Goal: Task Accomplishment & Management: Manage account settings

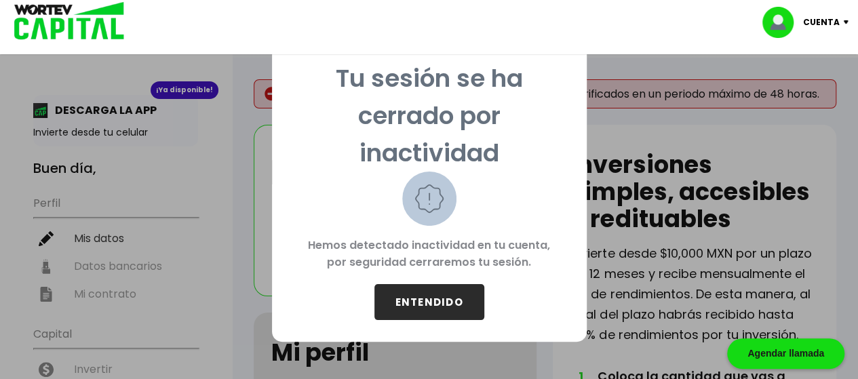
click at [440, 307] on button "ENTENDIDO" at bounding box center [429, 302] width 110 height 36
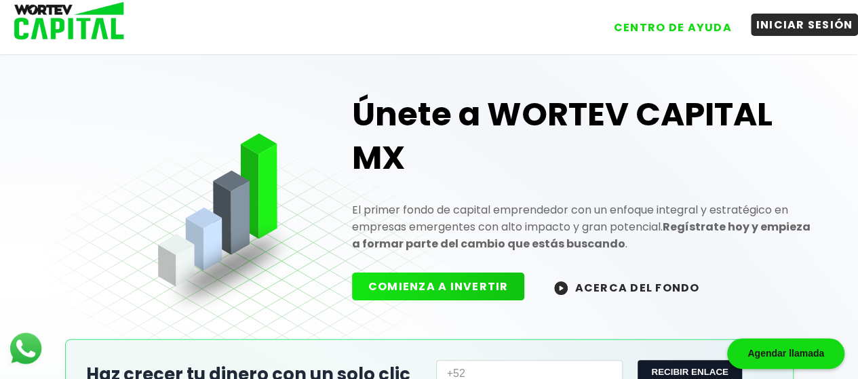
click at [807, 28] on button "INICIAR SESIÓN" at bounding box center [805, 25] width 108 height 22
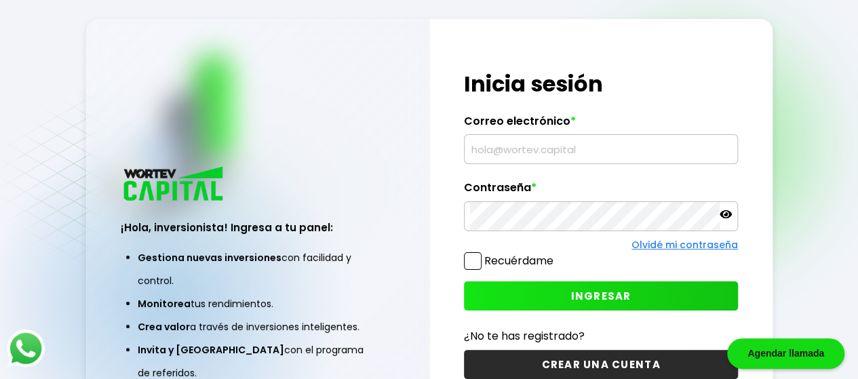
type input "[EMAIL_ADDRESS][DOMAIN_NAME]"
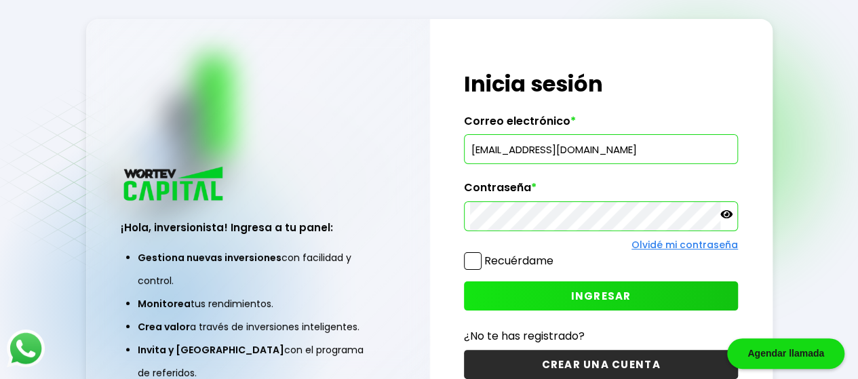
click at [473, 265] on span at bounding box center [473, 261] width 18 height 18
click at [556, 254] on input "Recuérdame" at bounding box center [556, 254] width 0 height 0
click at [594, 297] on span "INGRESAR" at bounding box center [601, 296] width 60 height 14
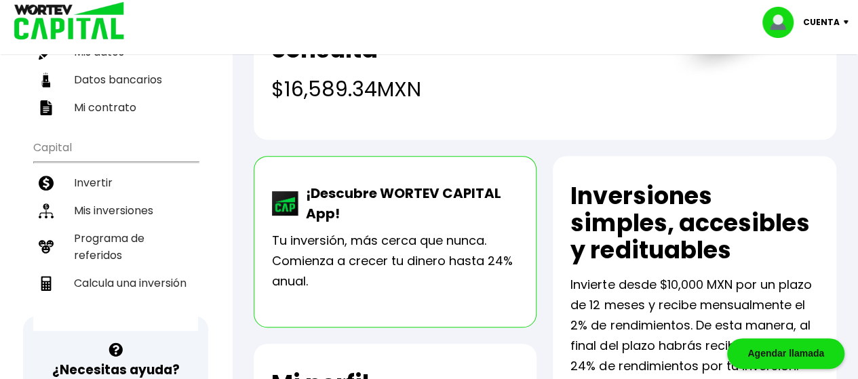
scroll to position [136, 0]
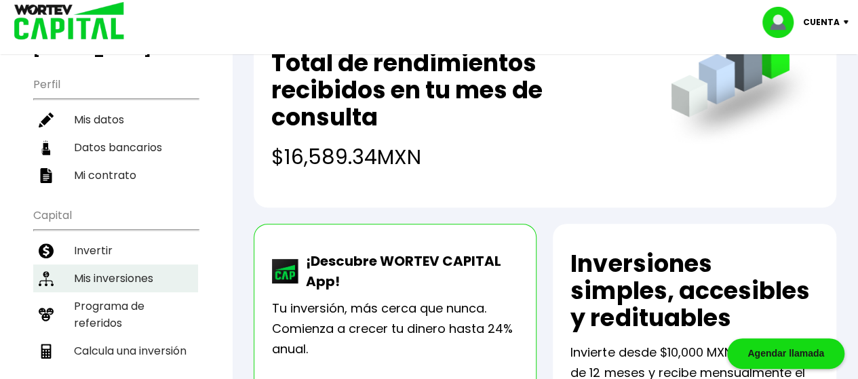
click at [84, 264] on li "Mis inversiones" at bounding box center [115, 278] width 165 height 28
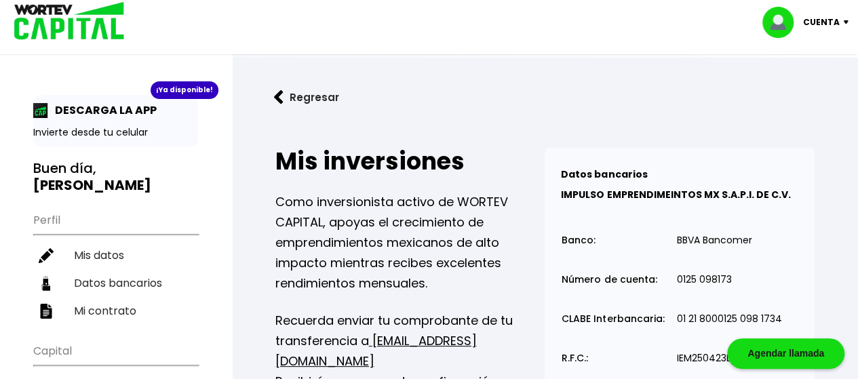
click at [278, 96] on img at bounding box center [278, 97] width 9 height 14
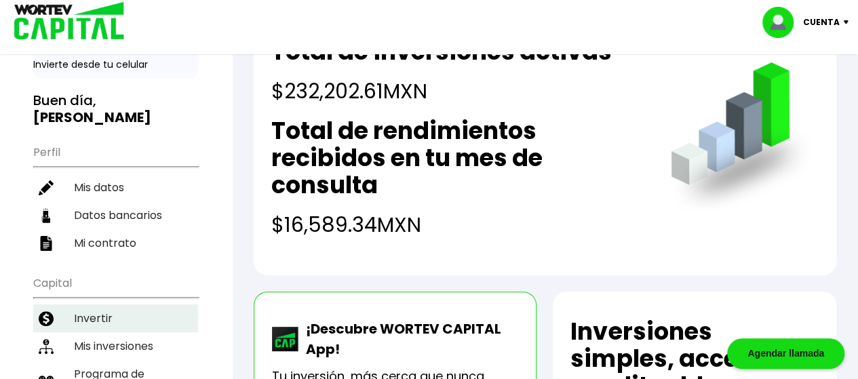
scroll to position [136, 0]
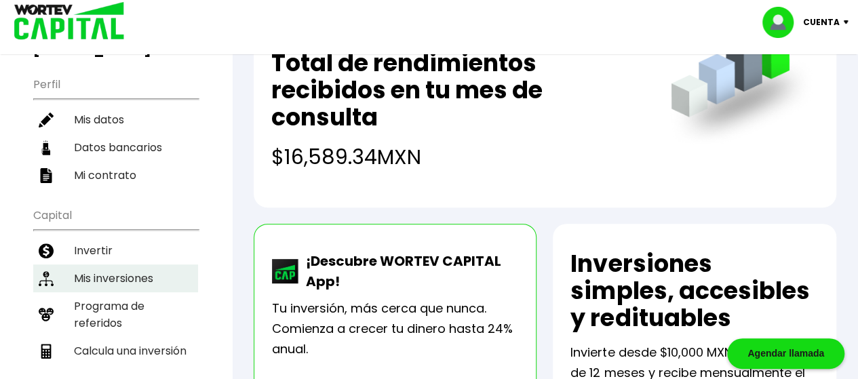
click at [101, 264] on li "Mis inversiones" at bounding box center [115, 278] width 165 height 28
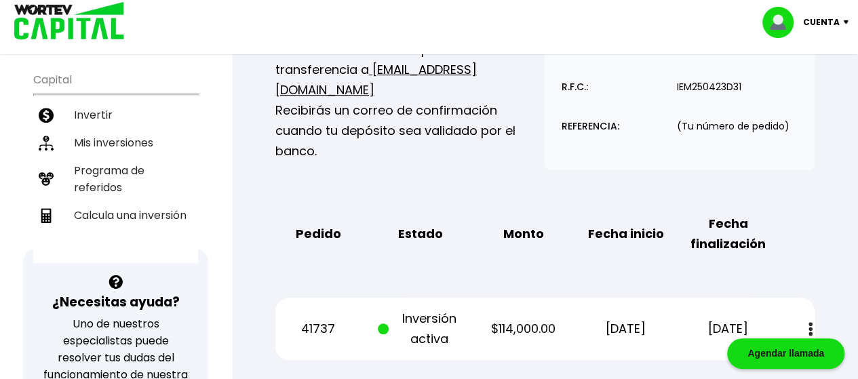
scroll to position [407, 0]
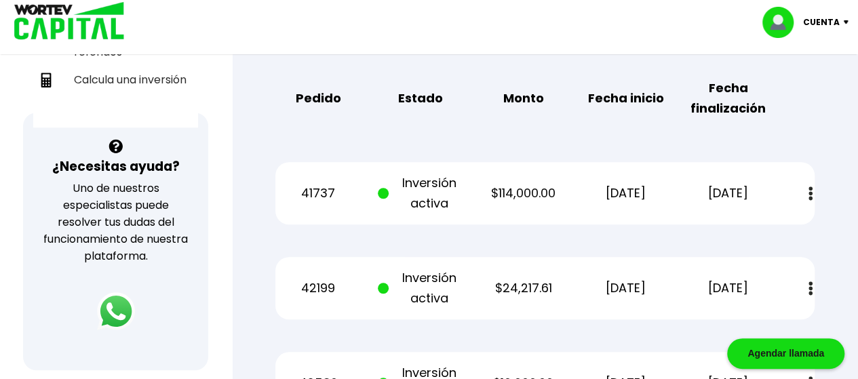
click at [808, 186] on img at bounding box center [810, 193] width 4 height 14
click at [778, 226] on img at bounding box center [776, 230] width 11 height 13
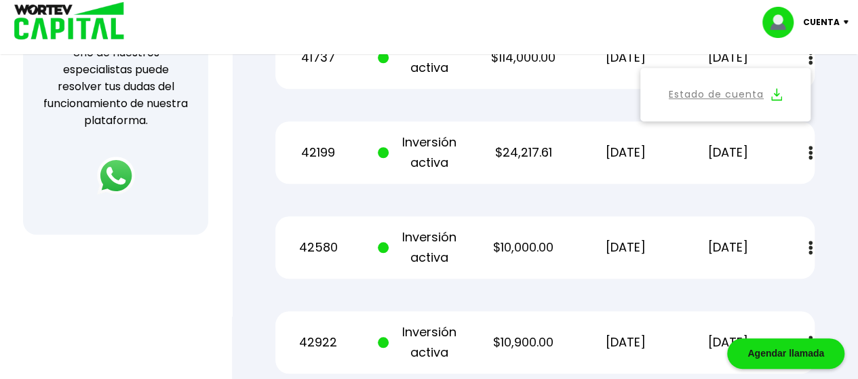
scroll to position [475, 0]
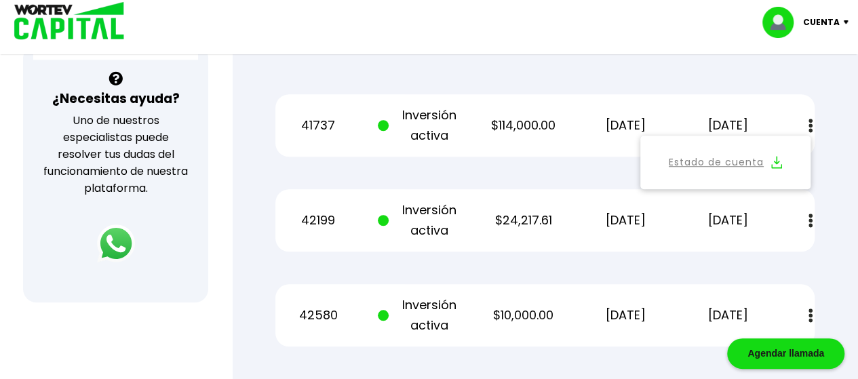
click at [806, 222] on button at bounding box center [810, 220] width 19 height 29
click at [774, 255] on img at bounding box center [776, 257] width 11 height 13
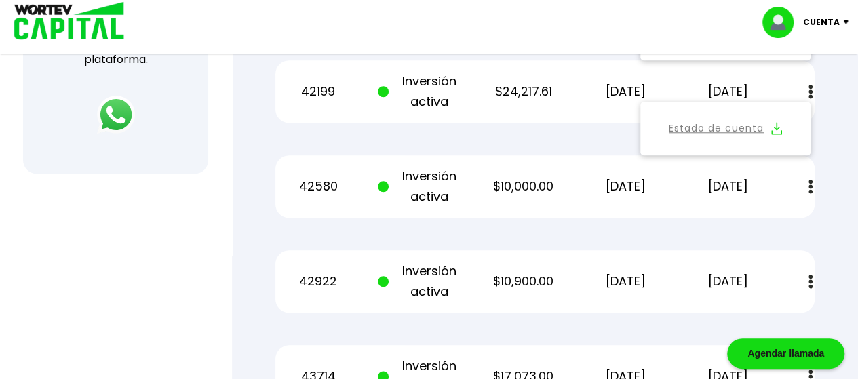
scroll to position [536, 0]
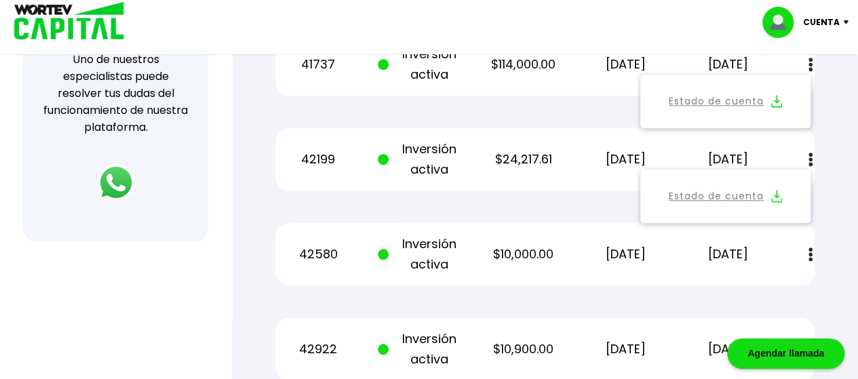
click at [810, 254] on img at bounding box center [810, 255] width 4 height 14
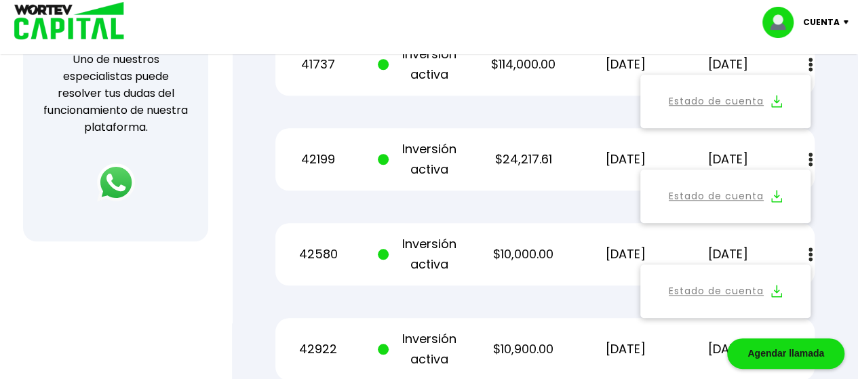
click at [702, 294] on link "Estado de cuenta" at bounding box center [716, 291] width 95 height 17
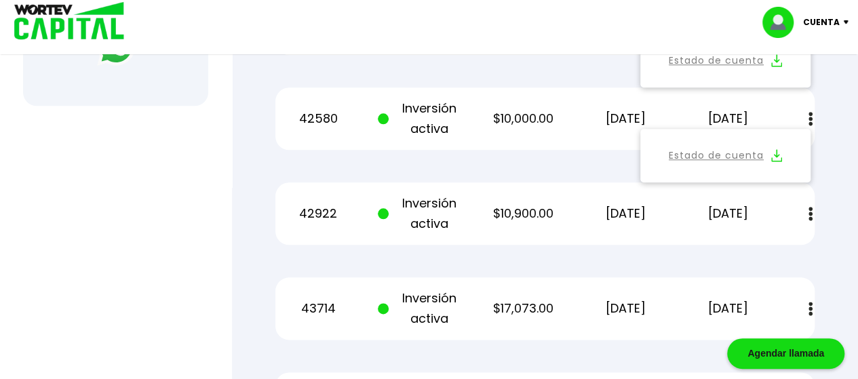
scroll to position [739, 0]
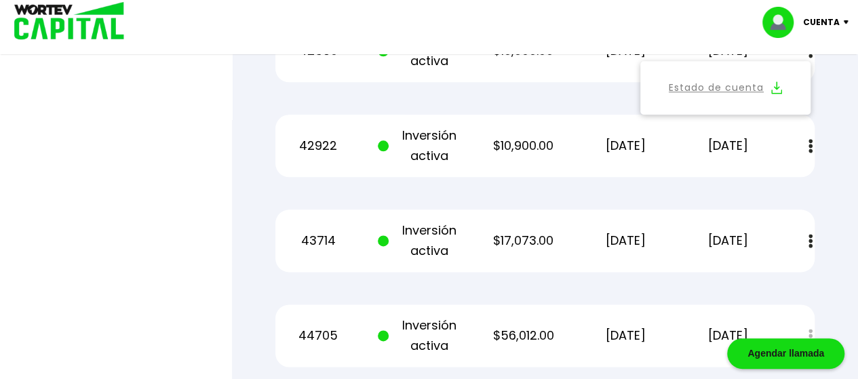
click at [808, 150] on img at bounding box center [810, 146] width 4 height 14
click at [700, 174] on link "Estado de cuenta" at bounding box center [716, 182] width 95 height 17
click at [817, 235] on button at bounding box center [810, 240] width 19 height 29
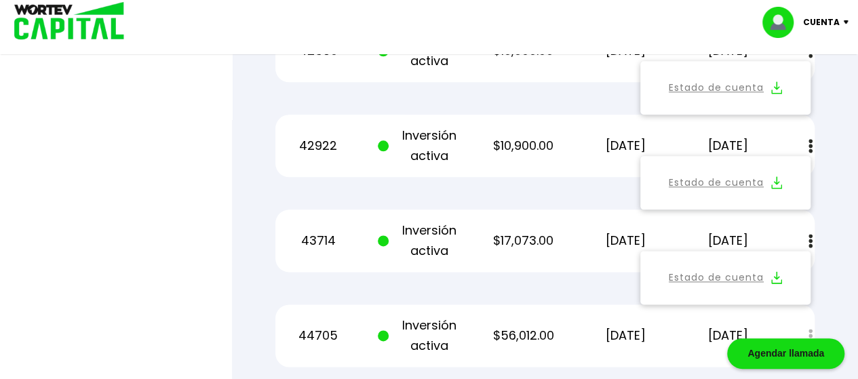
click at [699, 275] on link "Estado de cuenta" at bounding box center [716, 277] width 95 height 17
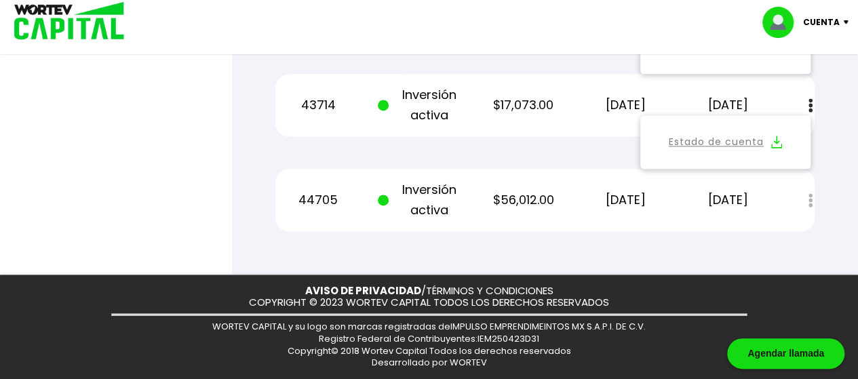
click at [812, 199] on div "Estado de cuenta" at bounding box center [800, 200] width 27 height 29
drag, startPoint x: 811, startPoint y: 199, endPoint x: 734, endPoint y: 216, distance: 79.3
click at [806, 199] on div "Estado de cuenta" at bounding box center [800, 200] width 27 height 29
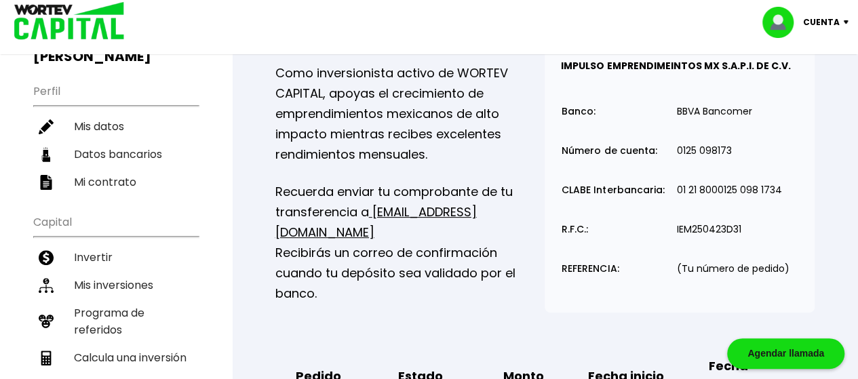
scroll to position [197, 0]
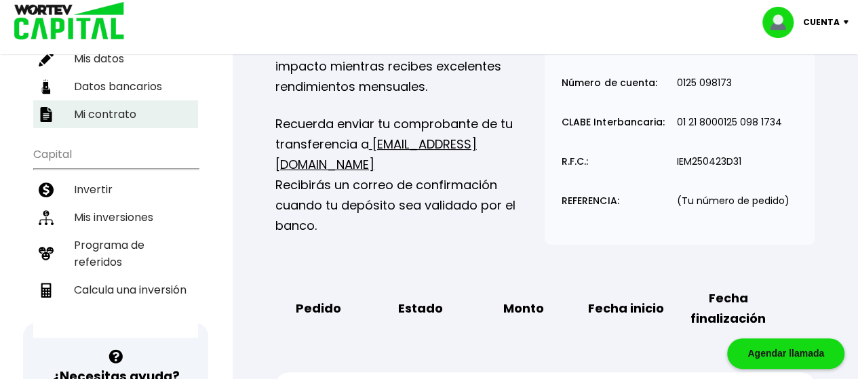
click at [96, 100] on li "Mi contrato" at bounding box center [115, 114] width 165 height 28
